Goal: Task Accomplishment & Management: Manage account settings

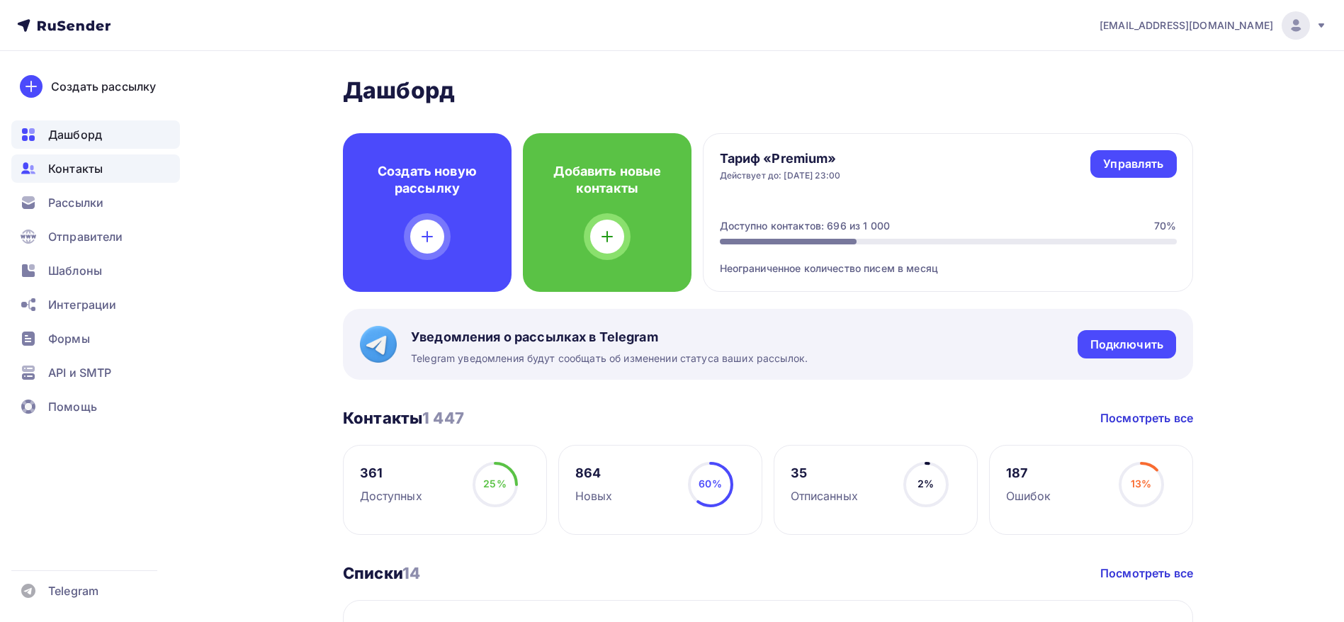
click at [96, 171] on span "Контакты" at bounding box center [75, 168] width 55 height 17
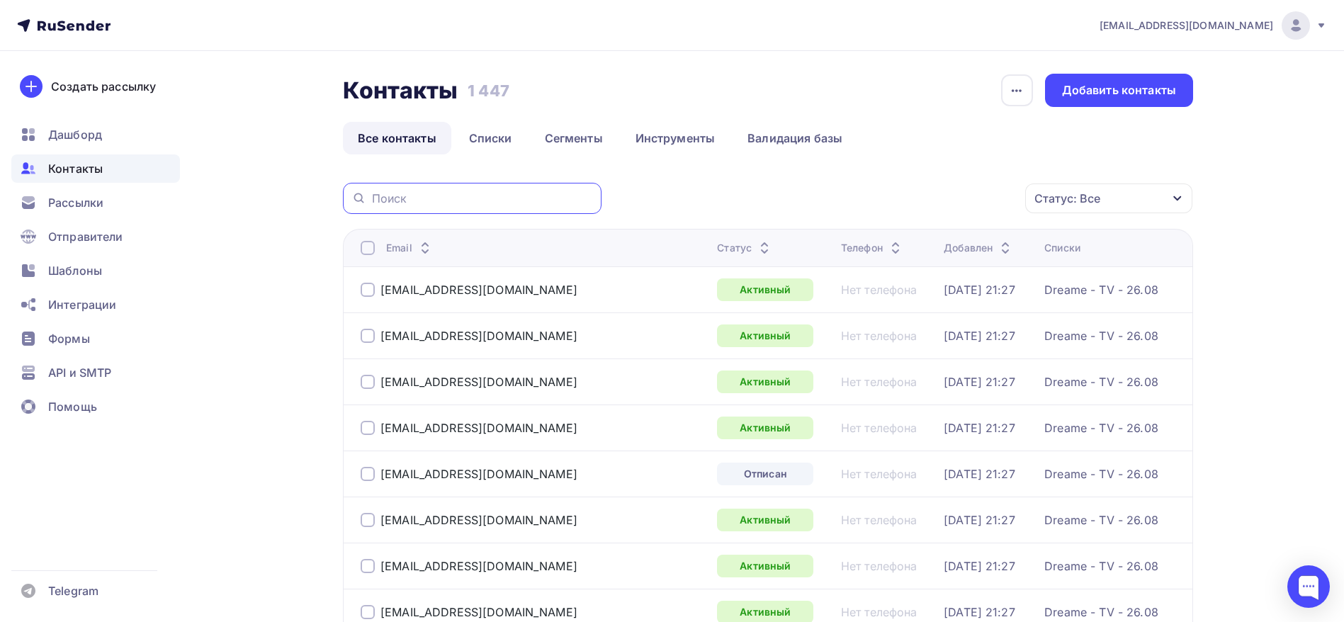
click at [534, 200] on input "text" at bounding box center [482, 199] width 221 height 16
paste input "[DOMAIN_NAME][EMAIL_ADDRESS][DOMAIN_NAME]"
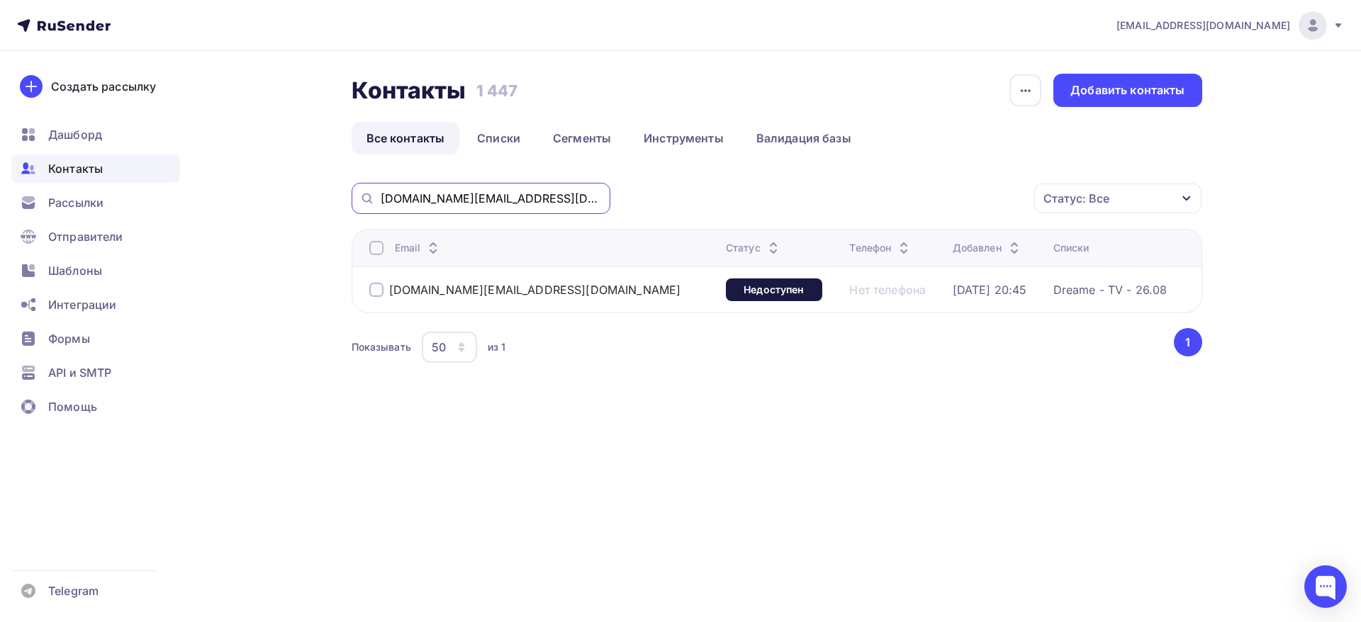
click at [483, 201] on input "[DOMAIN_NAME][EMAIL_ADDRESS][DOMAIN_NAME]" at bounding box center [491, 199] width 221 height 16
paste input "mk"
type input "[EMAIL_ADDRESS][DOMAIN_NAME]"
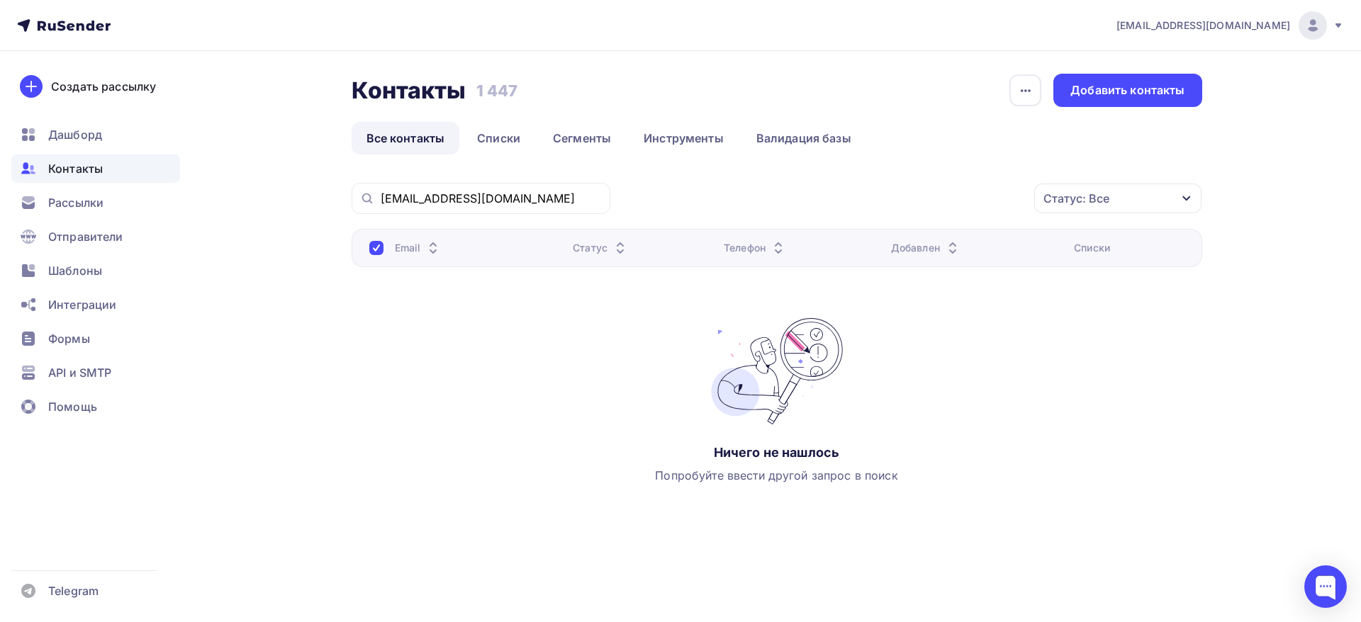
click at [1139, 115] on div "Контакты Контакты 1 447 1 447 История импорта Добавить контакты Все контакты Сп…" at bounding box center [776, 114] width 850 height 81
click at [1141, 86] on div "Добавить контакты" at bounding box center [1127, 90] width 114 height 16
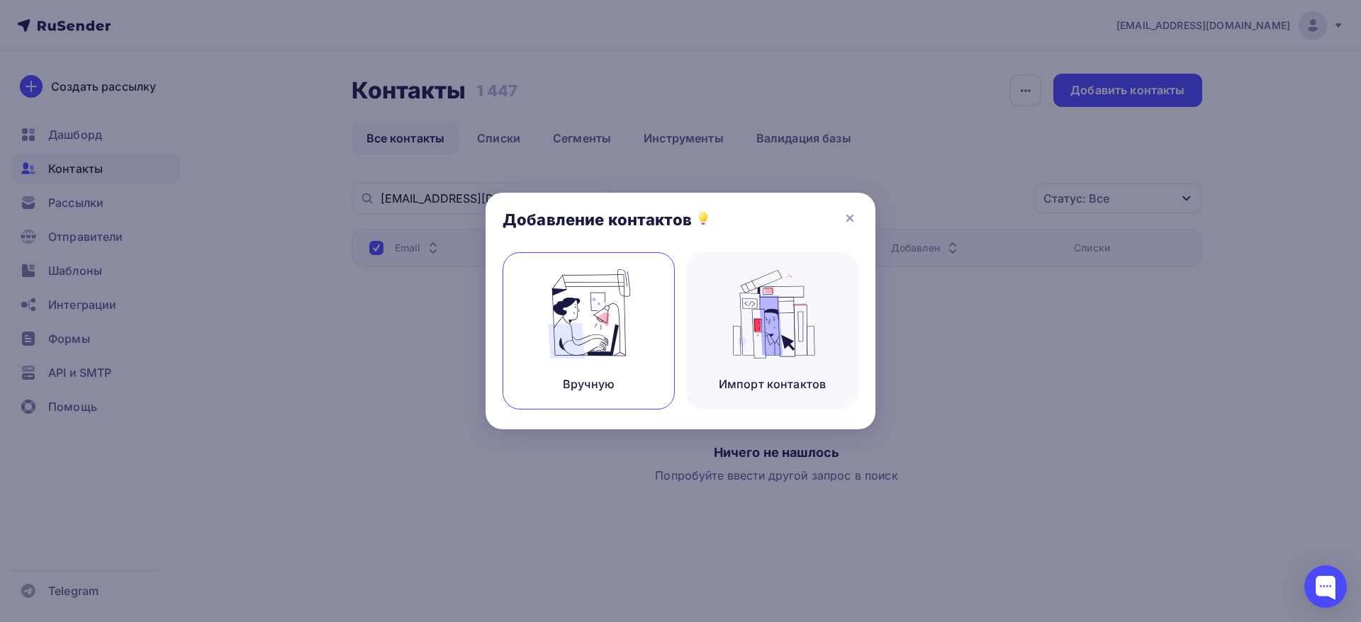
click at [626, 338] on img at bounding box center [588, 313] width 95 height 89
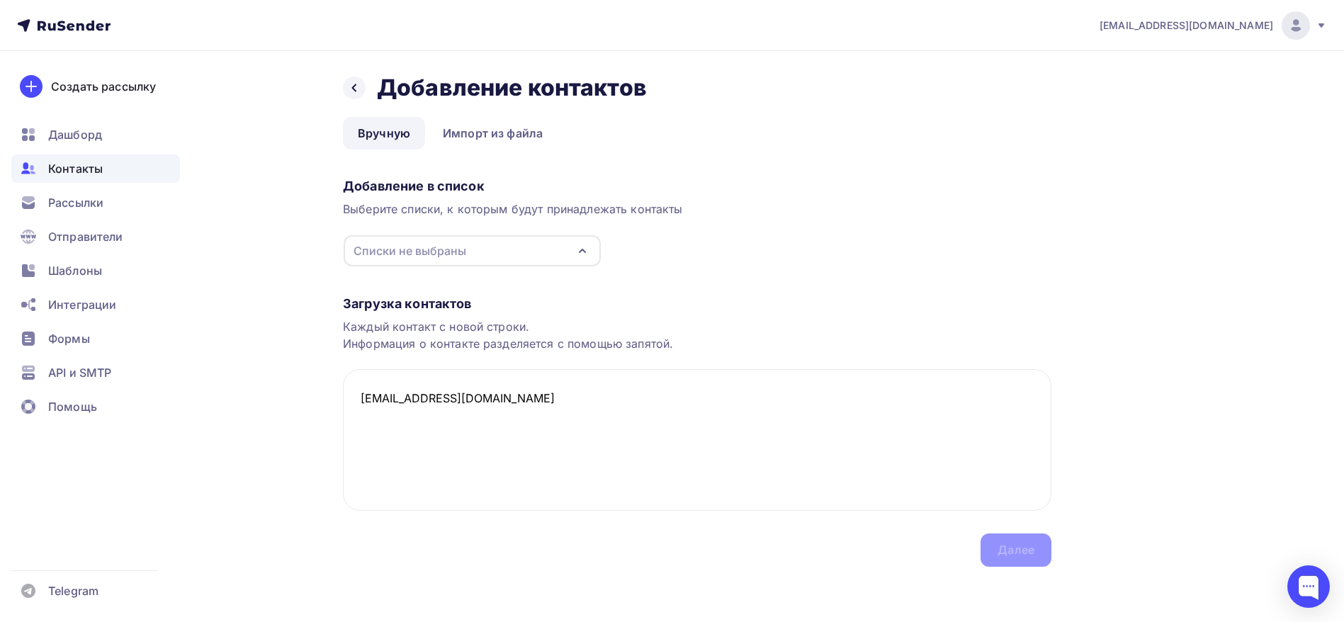
click at [498, 246] on div "Списки не выбраны" at bounding box center [472, 250] width 257 height 31
type textarea "[EMAIL_ADDRESS][DOMAIN_NAME]"
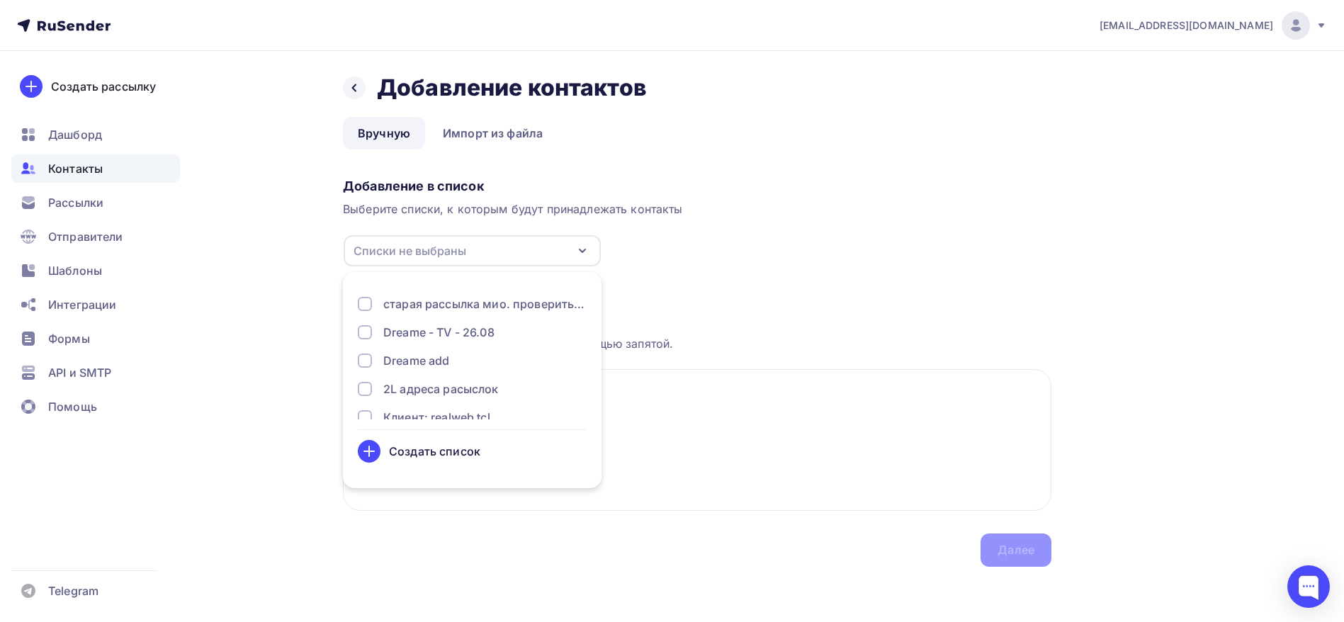
click at [437, 359] on div "Dreame add" at bounding box center [416, 360] width 66 height 17
click at [1023, 549] on div "Далее" at bounding box center [1016, 550] width 37 height 16
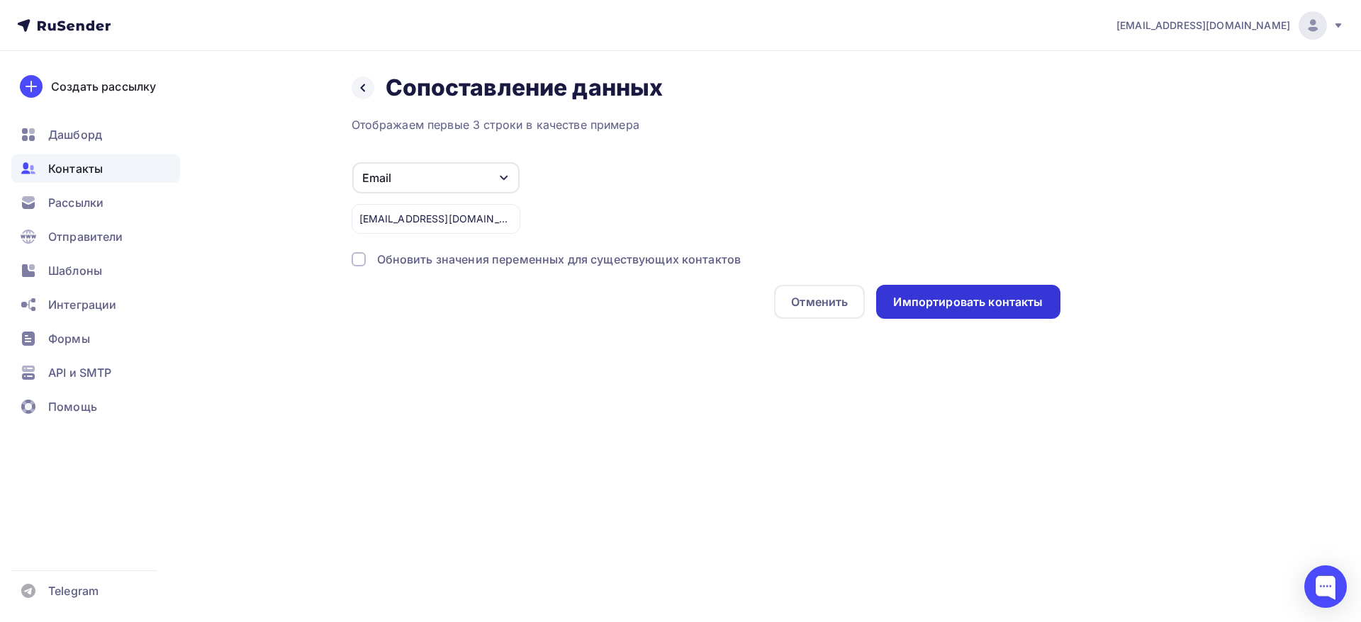
click at [1001, 298] on div "Импортировать контакты" at bounding box center [968, 302] width 150 height 16
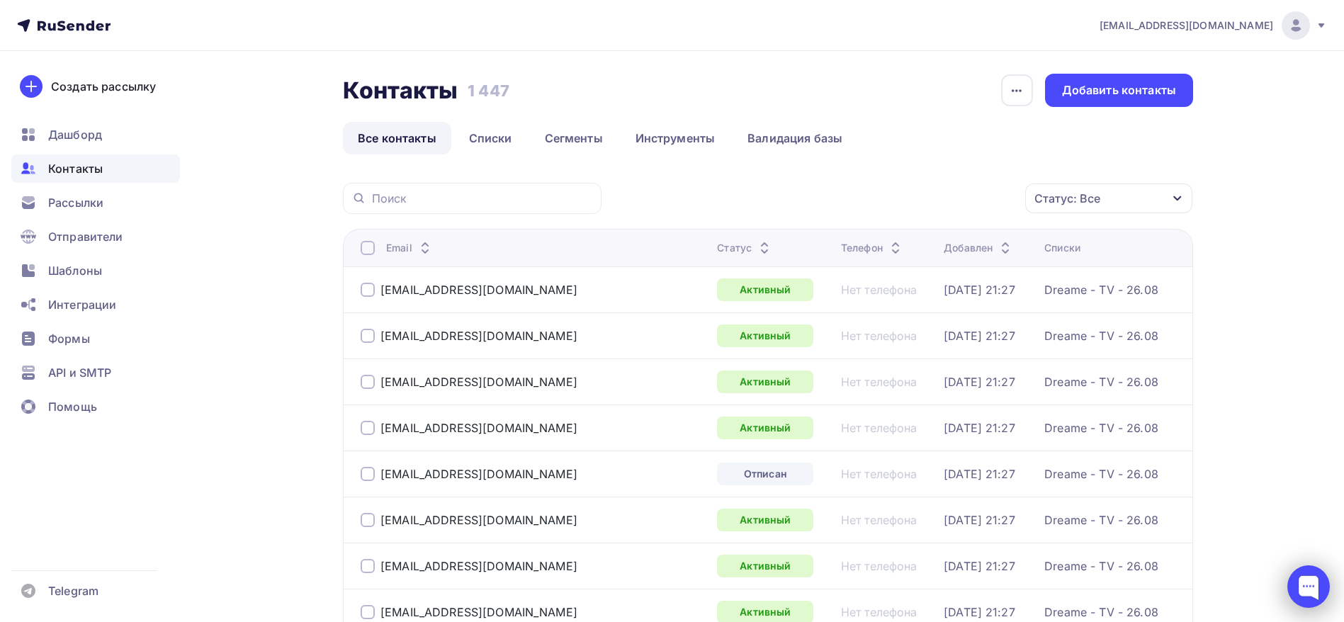
click at [1312, 582] on div at bounding box center [1309, 587] width 43 height 43
